Goal: Navigation & Orientation: Find specific page/section

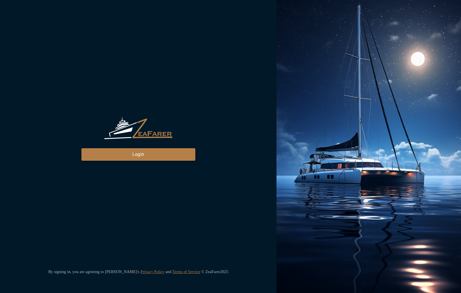
click at [185, 152] on button "Login" at bounding box center [138, 154] width 114 height 13
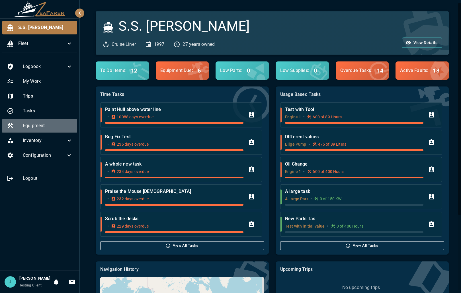
click at [62, 121] on div "Equipment" at bounding box center [39, 126] width 75 height 14
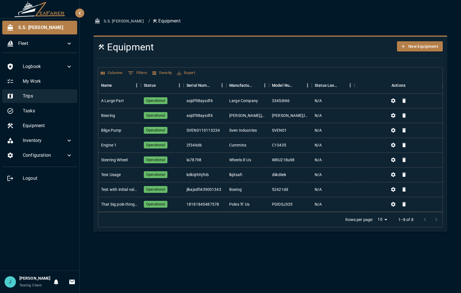
click at [53, 91] on div "Trips" at bounding box center [39, 96] width 75 height 14
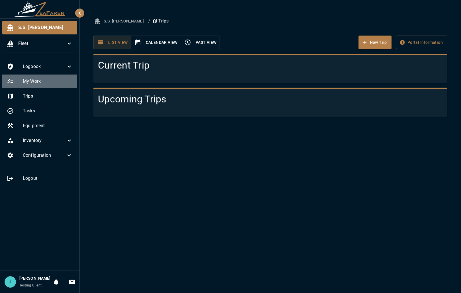
click at [59, 83] on span "My Work" at bounding box center [48, 81] width 50 height 7
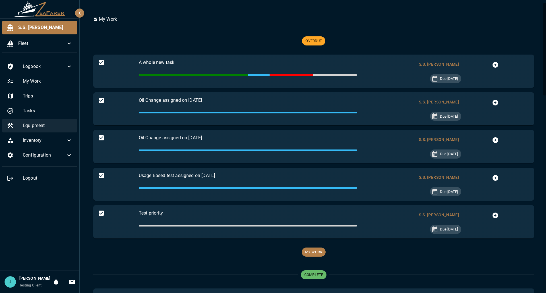
click at [46, 125] on span "Equipment" at bounding box center [48, 125] width 50 height 7
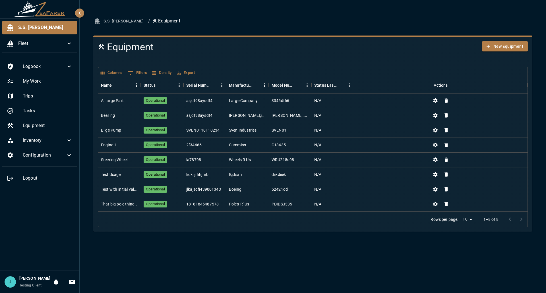
click at [42, 89] on ul "Logbook My Work Trips Tasks Equipment Inventory Configuration Logout" at bounding box center [39, 122] width 79 height 131
click at [41, 83] on span "My Work" at bounding box center [48, 81] width 50 height 7
